Goal: Information Seeking & Learning: Learn about a topic

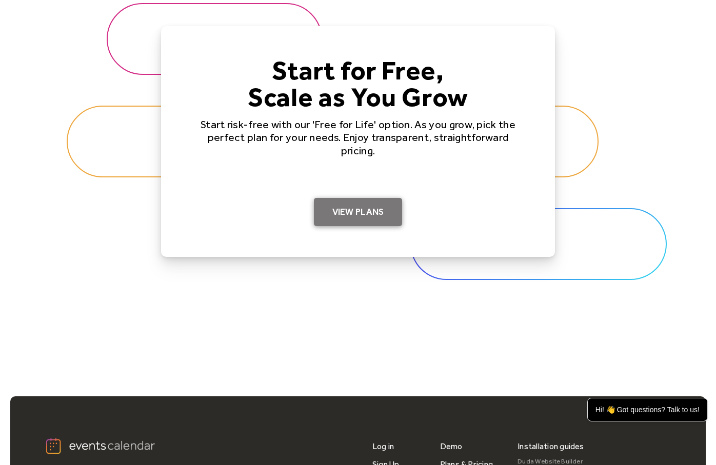
scroll to position [3137, 0]
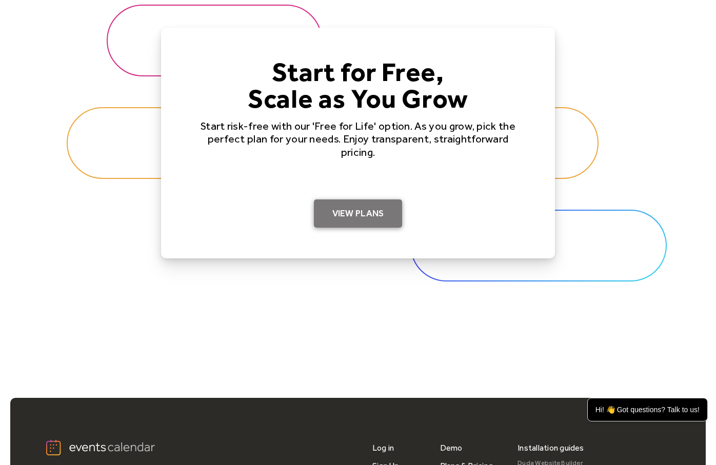
click at [352, 211] on link "View Plans" at bounding box center [358, 214] width 89 height 29
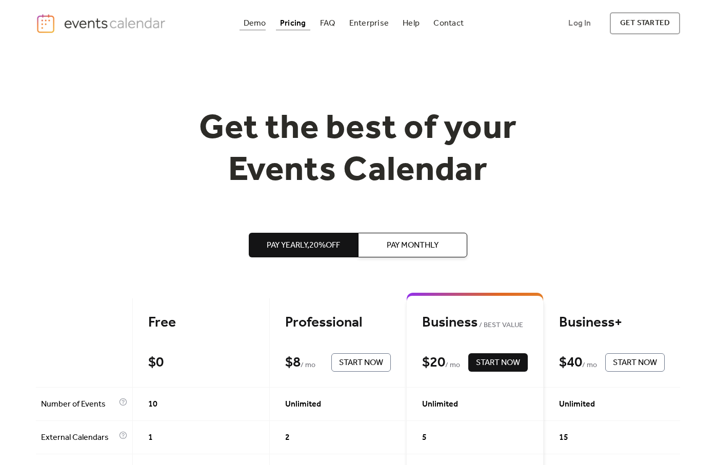
drag, startPoint x: 252, startPoint y: 22, endPoint x: 242, endPoint y: 25, distance: 10.9
click at [253, 22] on div "Demo" at bounding box center [255, 24] width 23 height 6
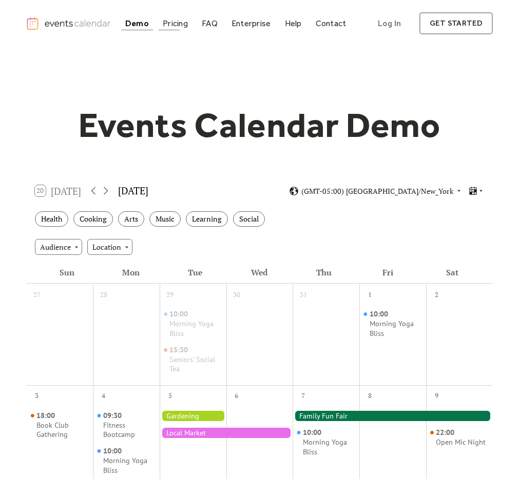
click at [172, 25] on div "Pricing" at bounding box center [175, 24] width 25 height 6
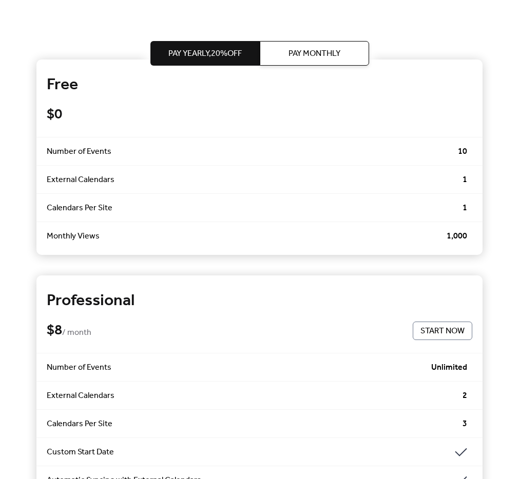
scroll to position [210, 0]
